Goal: Information Seeking & Learning: Learn about a topic

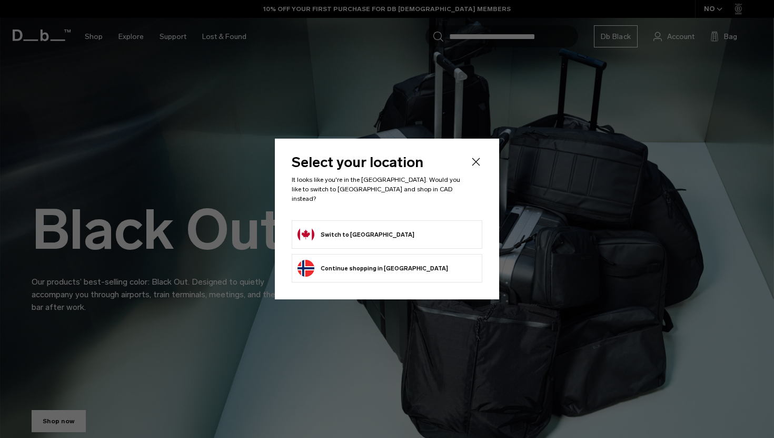
click at [353, 230] on button "Switch to Canada" at bounding box center [356, 234] width 117 height 17
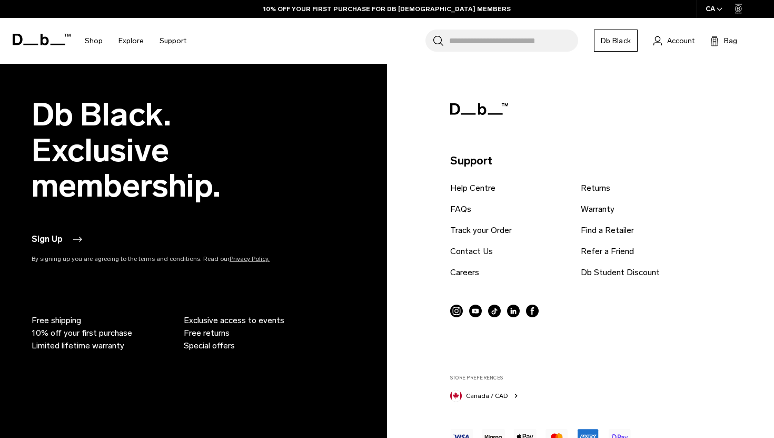
scroll to position [2111, 0]
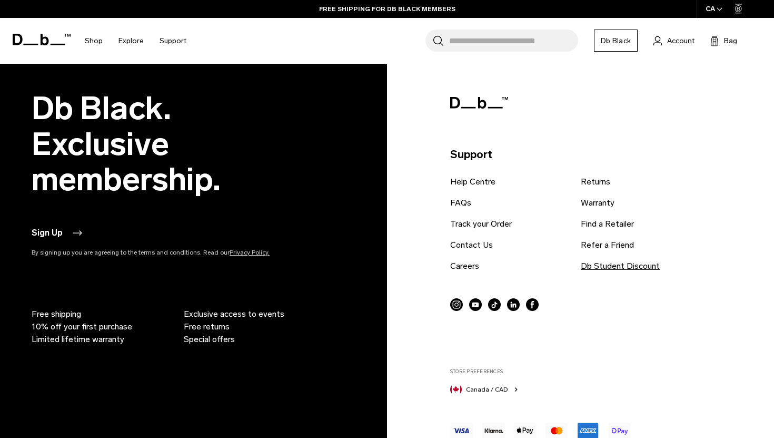
click at [603, 264] on link "Db Student Discount" at bounding box center [620, 266] width 79 height 13
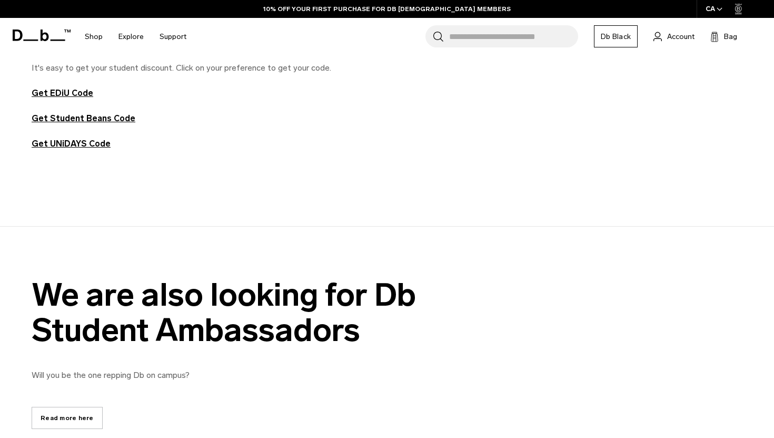
scroll to position [634, 0]
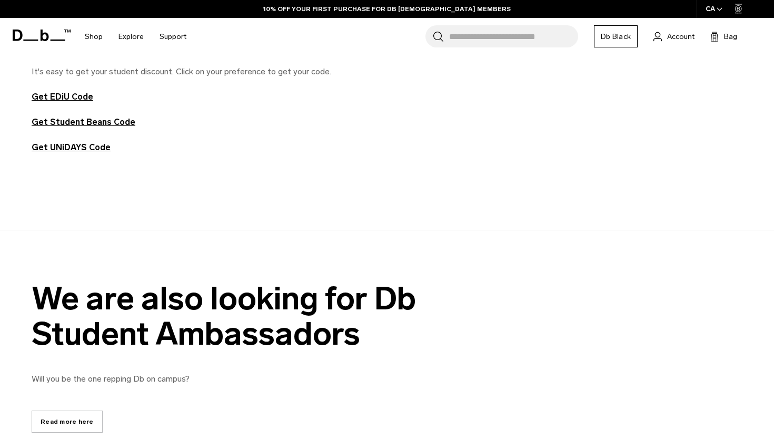
click at [85, 407] on div "We are also looking for Db Student Ambassadors Will you be the one repping Db o…" at bounding box center [387, 357] width 774 height 152
click at [70, 426] on link "Read more here" at bounding box center [67, 421] width 71 height 22
